Goal: Task Accomplishment & Management: Use online tool/utility

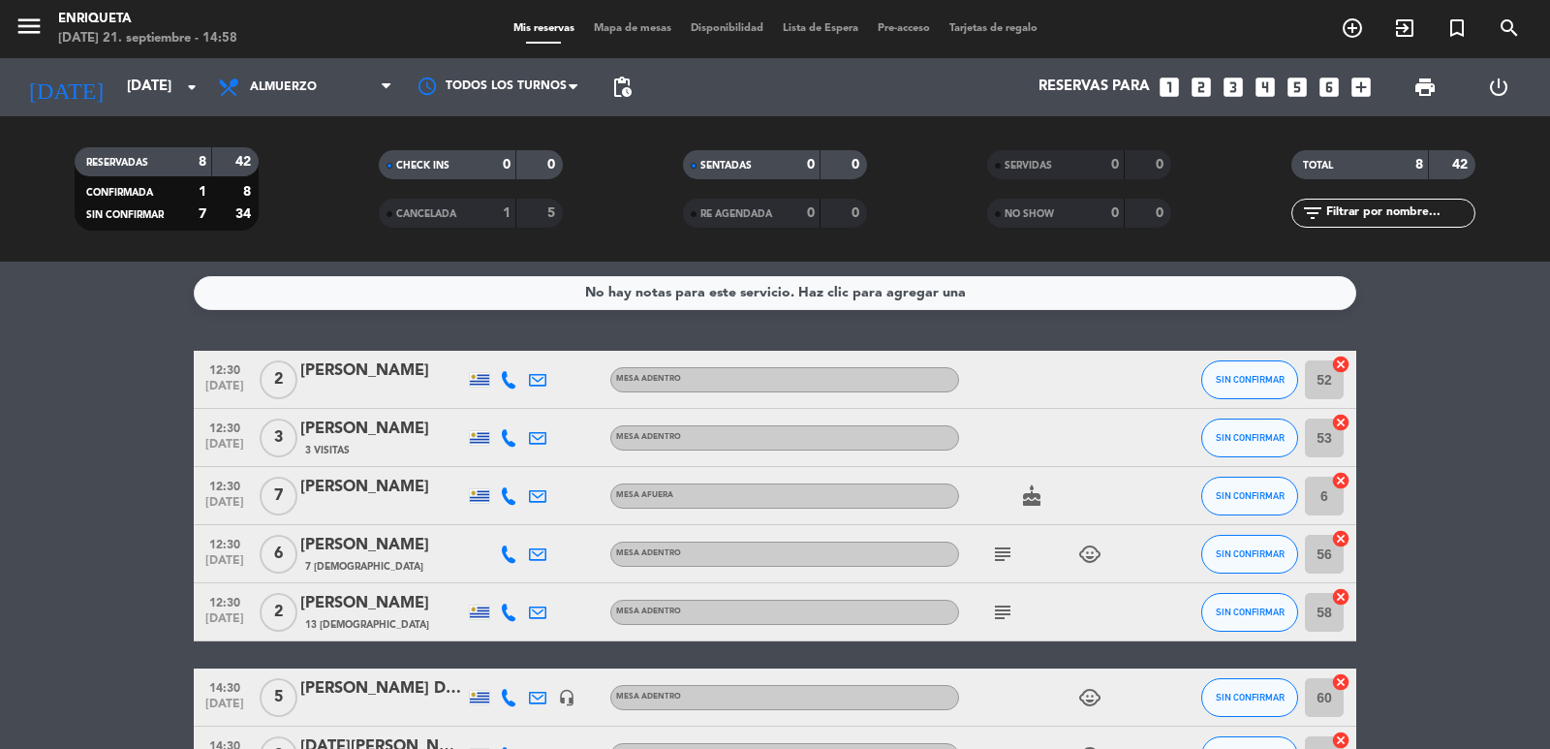
click at [299, 79] on span "Almuerzo" at bounding box center [305, 87] width 194 height 43
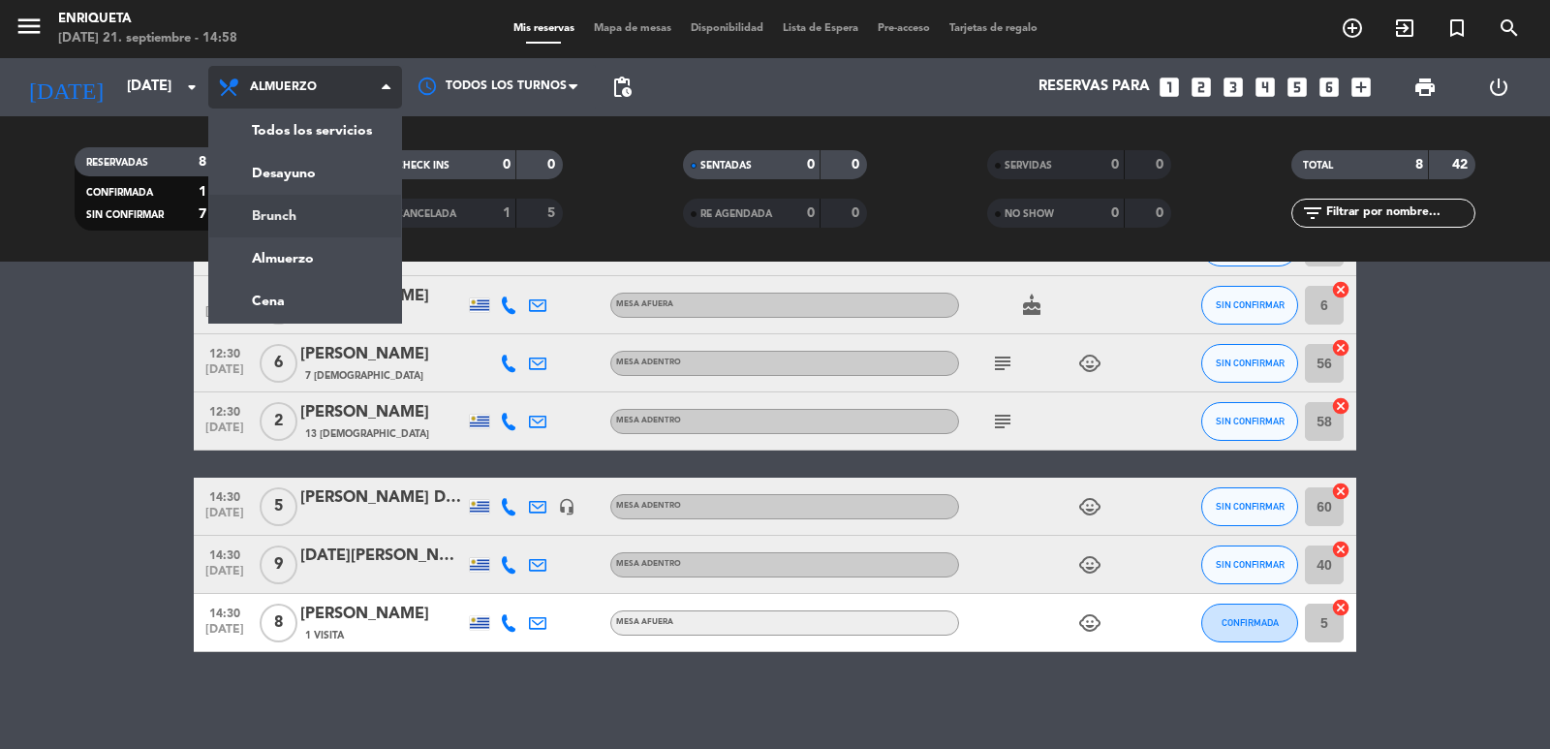
click at [296, 209] on div "menu [PERSON_NAME][DATE] 21. septiembre - 14:58 Mis reservas Mapa de mesas Disp…" at bounding box center [775, 130] width 1550 height 261
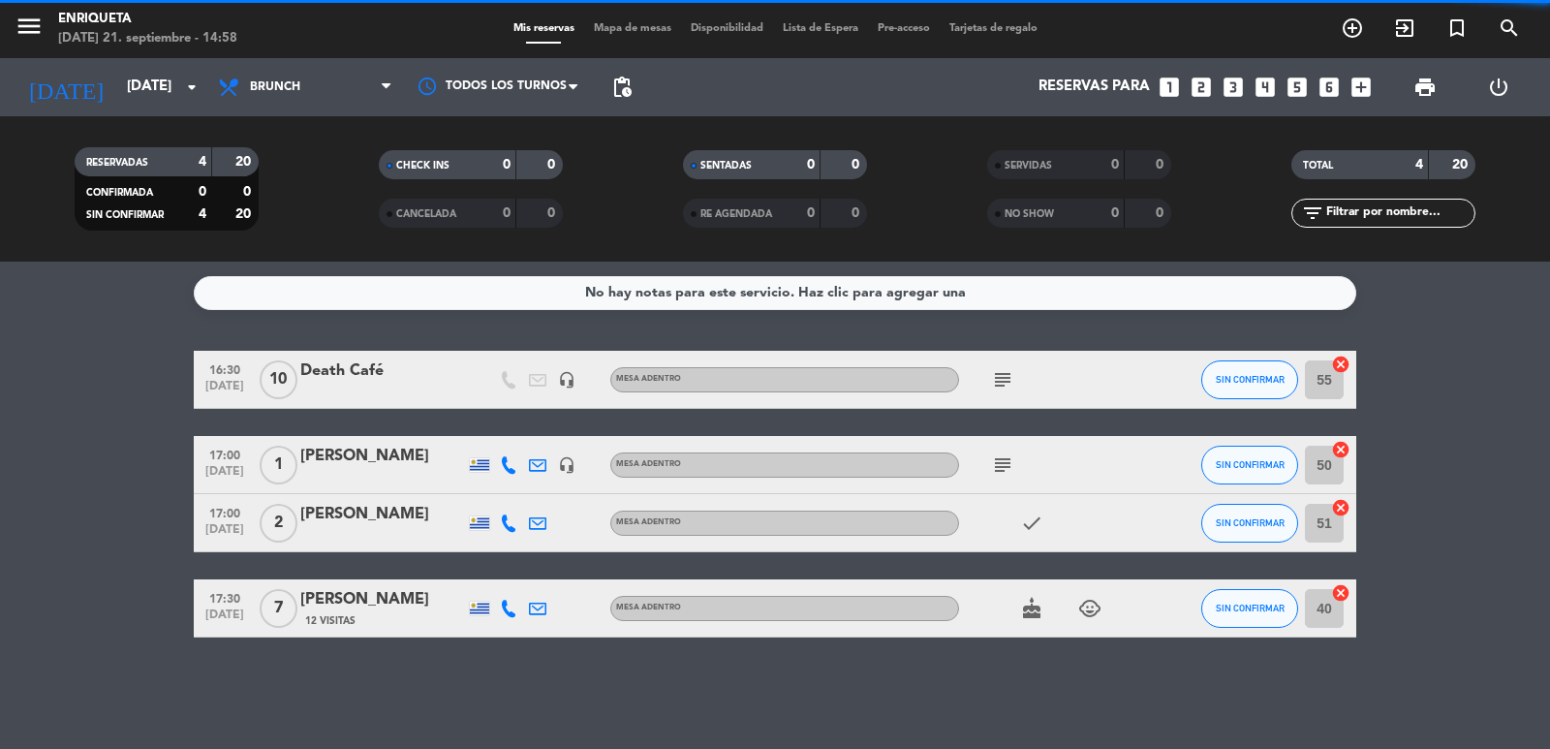
scroll to position [0, 0]
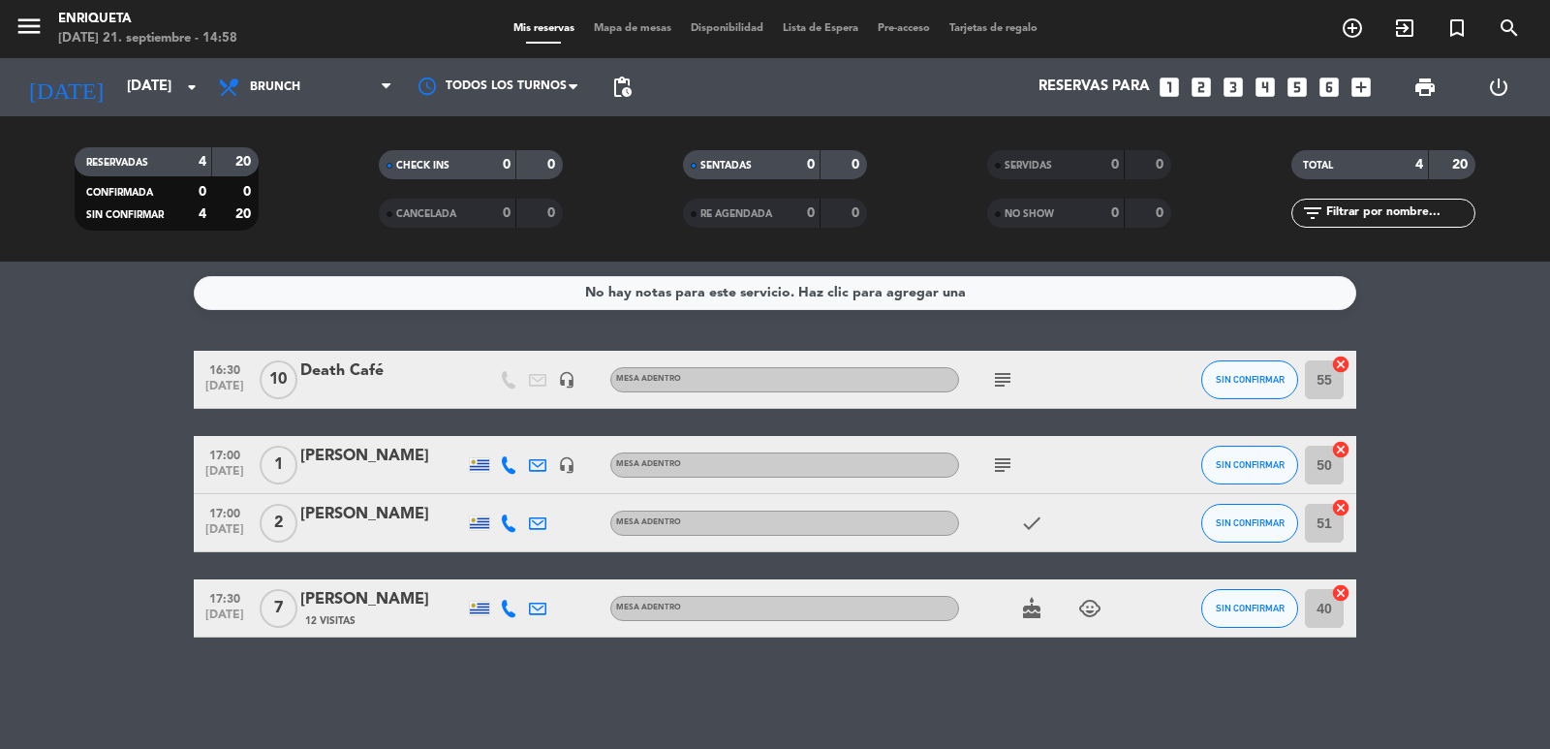
click at [1420, 73] on span "print" at bounding box center [1424, 87] width 39 height 39
click at [1419, 89] on span "print" at bounding box center [1424, 87] width 23 height 23
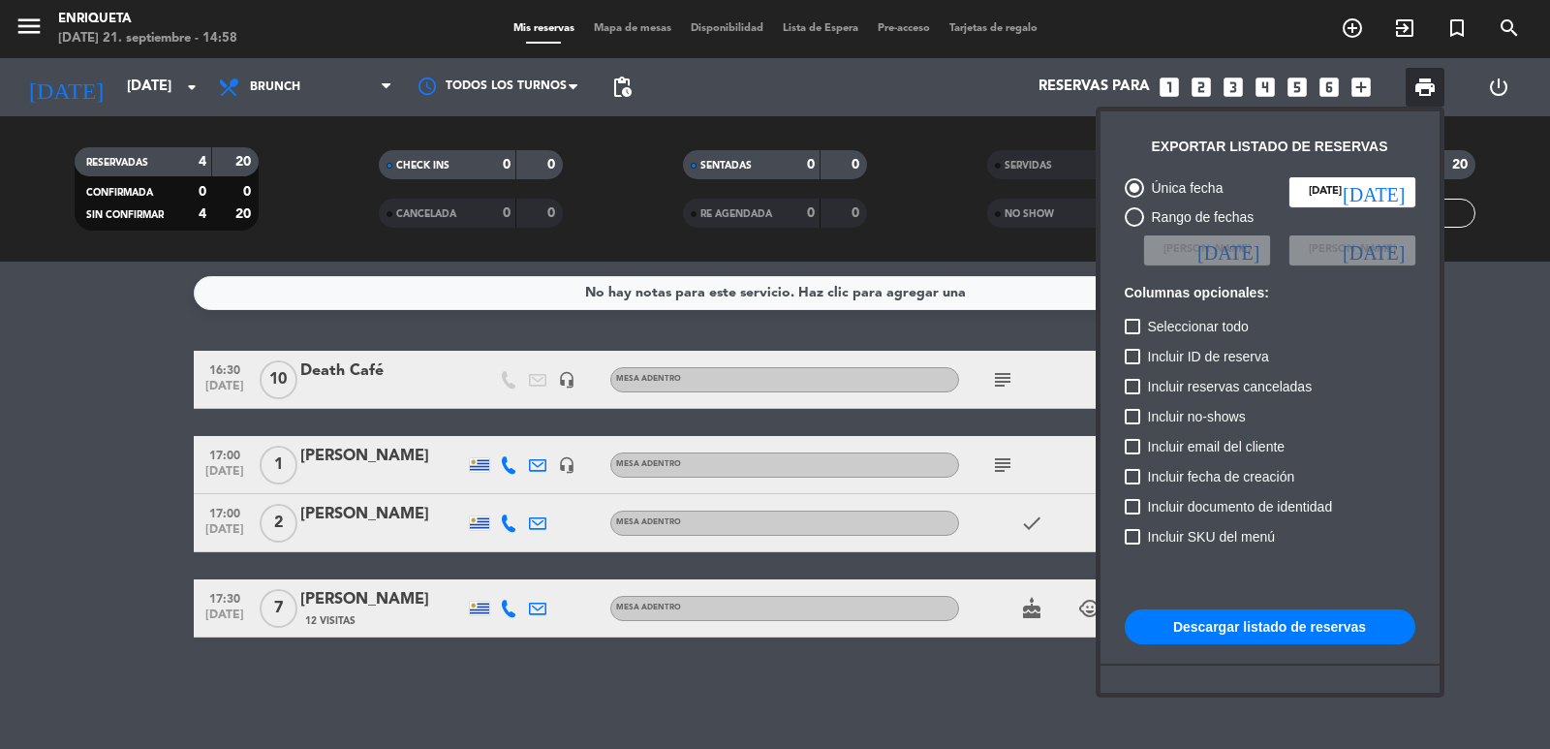
click at [964, 376] on div at bounding box center [775, 374] width 1550 height 749
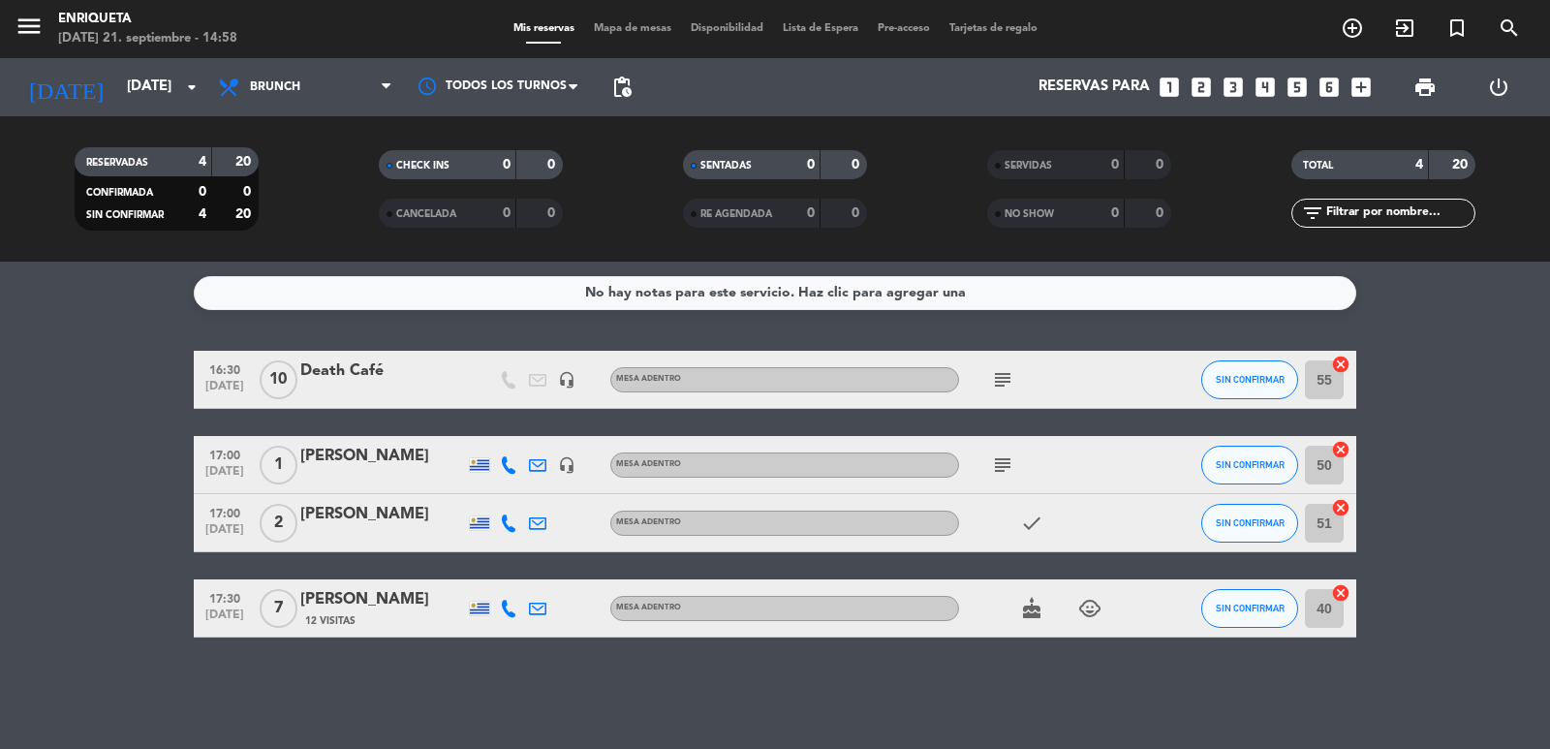
click at [1009, 380] on icon "subject" at bounding box center [1002, 379] width 23 height 23
click at [562, 382] on icon "headset_mic" at bounding box center [566, 379] width 17 height 17
click at [560, 462] on icon "headset_mic" at bounding box center [566, 464] width 17 height 17
click at [1405, 83] on span "print" at bounding box center [1424, 87] width 39 height 39
click at [1413, 85] on span "print" at bounding box center [1424, 87] width 23 height 23
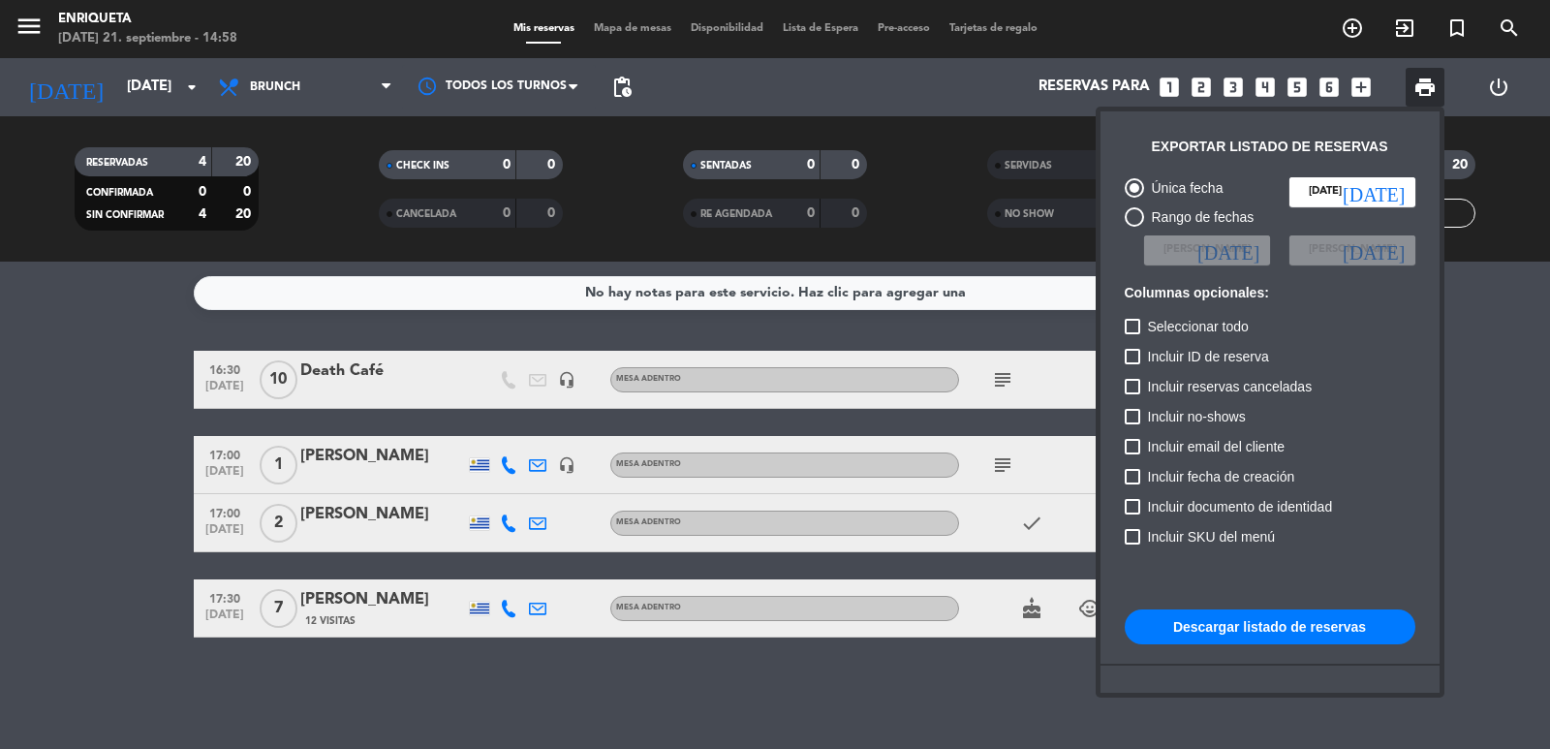
click at [1237, 623] on button "Descargar listado de reservas" at bounding box center [1269, 626] width 291 height 35
click at [133, 471] on div at bounding box center [775, 374] width 1550 height 749
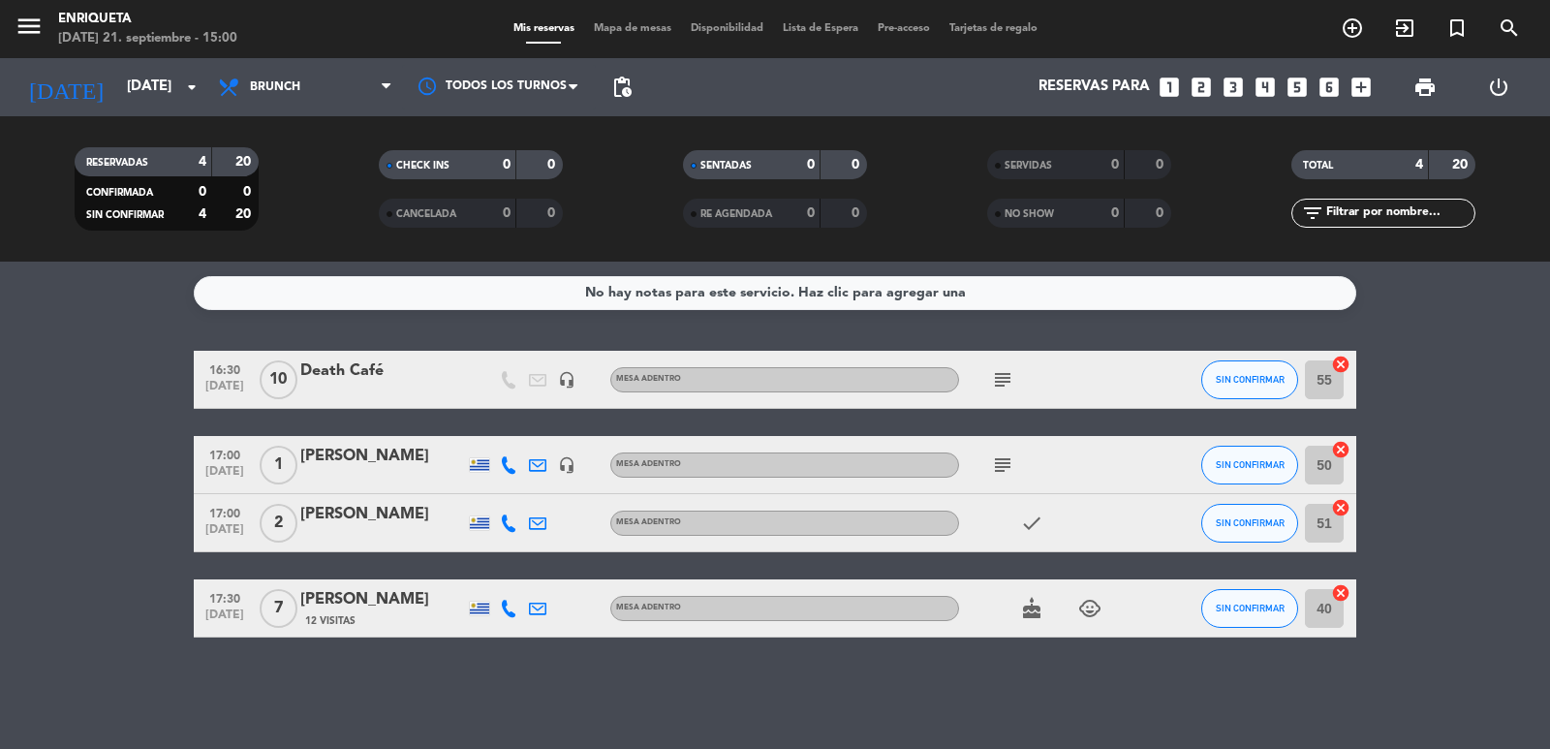
click at [1001, 475] on icon "subject" at bounding box center [1002, 464] width 23 height 23
click at [996, 379] on icon "subject" at bounding box center [1002, 379] width 23 height 23
click at [998, 460] on icon "subject" at bounding box center [1002, 464] width 23 height 23
click at [530, 685] on div "No hay notas para este servicio. Haz clic para agregar una 16:30 [DATE] Death C…" at bounding box center [775, 504] width 1550 height 487
